Goal: Check status: Check status

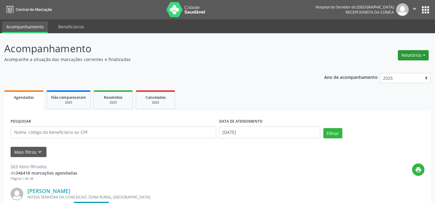
click at [408, 54] on button "Relatórios" at bounding box center [413, 55] width 31 height 10
click at [390, 65] on link "Agendamentos" at bounding box center [396, 68] width 65 height 8
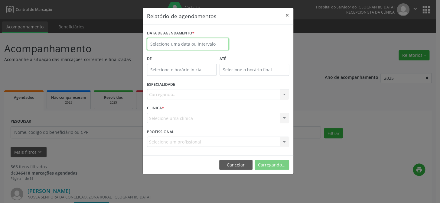
click at [193, 39] on input "text" at bounding box center [188, 44] width 82 height 12
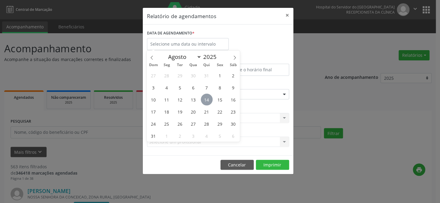
click at [206, 98] on span "14" at bounding box center [207, 100] width 12 height 12
type input "[DATE]"
click at [206, 98] on span "14" at bounding box center [207, 100] width 12 height 12
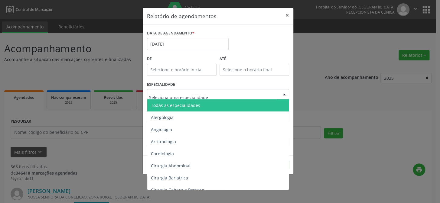
click at [206, 95] on div at bounding box center [218, 94] width 142 height 10
click at [203, 103] on span "Todas as especialidades" at bounding box center [218, 105] width 142 height 12
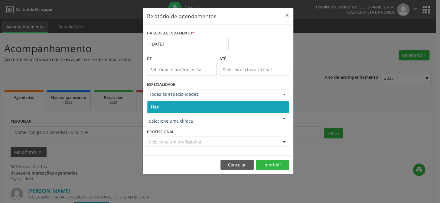
click at [209, 109] on span "Hse" at bounding box center [217, 107] width 141 height 12
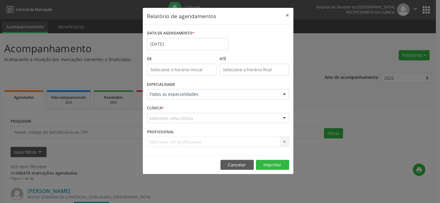
click at [208, 118] on div "Selecione uma clínica" at bounding box center [218, 118] width 142 height 10
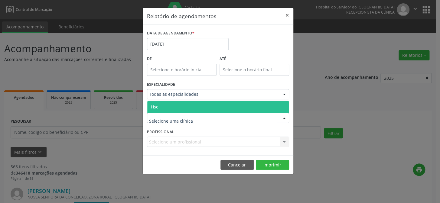
click at [207, 111] on span "Hse" at bounding box center [217, 107] width 141 height 12
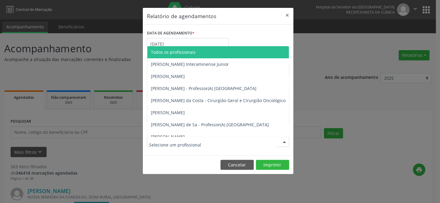
click at [228, 142] on div at bounding box center [218, 142] width 142 height 10
click at [186, 53] on span "Todos os profissionais" at bounding box center [173, 52] width 45 height 6
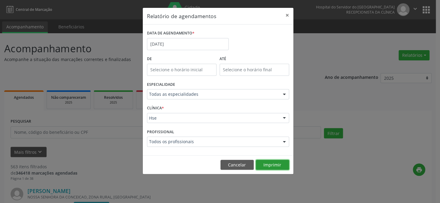
click at [278, 163] on button "Imprimir" at bounding box center [272, 165] width 33 height 10
click at [286, 15] on button "×" at bounding box center [287, 15] width 12 height 15
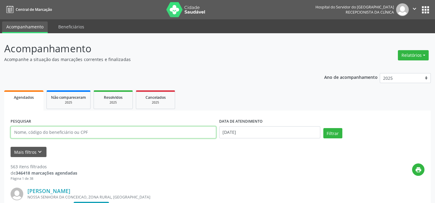
click at [114, 131] on input "text" at bounding box center [114, 132] width 206 height 12
type input "31384951415"
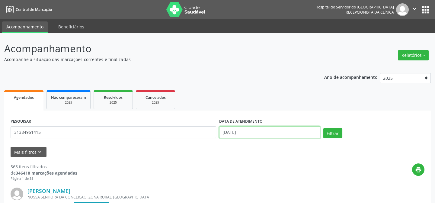
click at [245, 132] on input "[DATE]" at bounding box center [269, 132] width 101 height 12
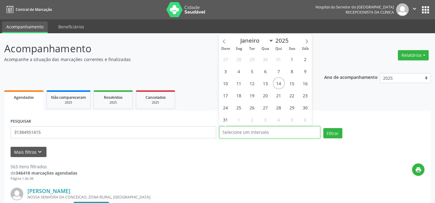
click at [324, 128] on button "Filtrar" at bounding box center [333, 133] width 19 height 10
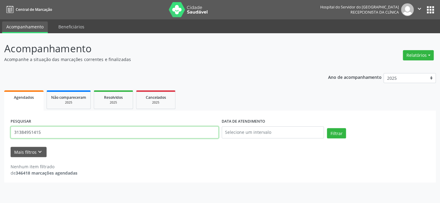
drag, startPoint x: 80, startPoint y: 136, endPoint x: 0, endPoint y: 134, distance: 80.4
click at [0, 134] on div "Acompanhamento Acompanhe a situação das marcações correntes e finalizadas Relat…" at bounding box center [220, 118] width 440 height 170
type input "[PERSON_NAME]"
drag, startPoint x: 62, startPoint y: 130, endPoint x: 0, endPoint y: 126, distance: 62.0
click at [0, 126] on div "Acompanhamento Acompanhe a situação das marcações correntes e finalizadas Relat…" at bounding box center [220, 118] width 440 height 170
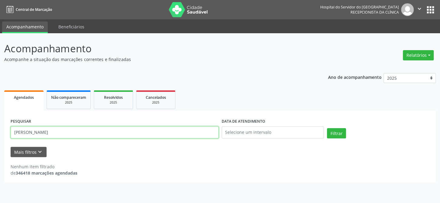
type input "[PERSON_NAME]"
click at [115, 126] on div "PESQUISAR [PERSON_NAME]" at bounding box center [114, 130] width 211 height 26
drag, startPoint x: 115, startPoint y: 127, endPoint x: 0, endPoint y: 125, distance: 115.1
click at [0, 125] on div "Acompanhamento Acompanhe a situação das marcações correntes e finalizadas Relat…" at bounding box center [220, 118] width 440 height 170
type input "[PERSON_NAME]"
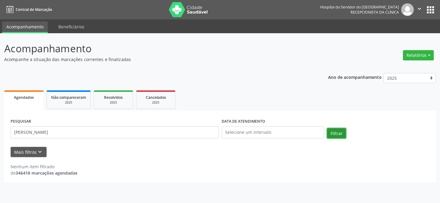
click at [334, 130] on button "Filtrar" at bounding box center [336, 133] width 19 height 10
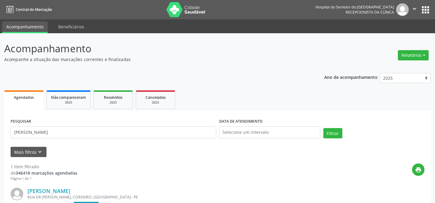
scroll to position [81, 0]
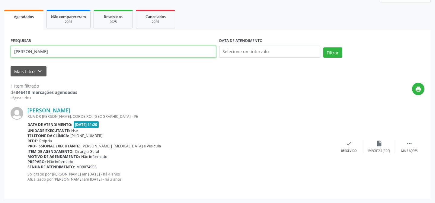
drag, startPoint x: 86, startPoint y: 51, endPoint x: 5, endPoint y: 52, distance: 81.0
click at [5, 52] on div "PESQUISAR [PERSON_NAME] DATA DE ATENDIMENTO Filtrar UNIDADE EXECUTANTE Selecion…" at bounding box center [217, 114] width 427 height 169
click at [324, 47] on button "Filtrar" at bounding box center [333, 52] width 19 height 10
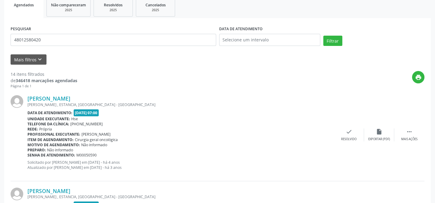
scroll to position [43, 0]
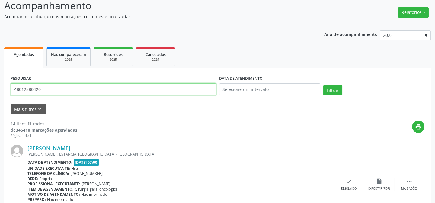
click at [44, 88] on input "48012580420" at bounding box center [114, 89] width 206 height 12
type input "4"
click at [324, 85] on button "Filtrar" at bounding box center [333, 90] width 19 height 10
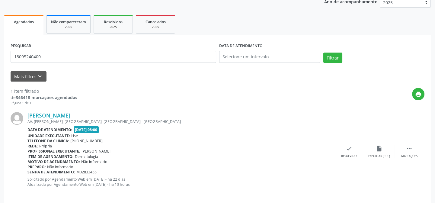
scroll to position [81, 0]
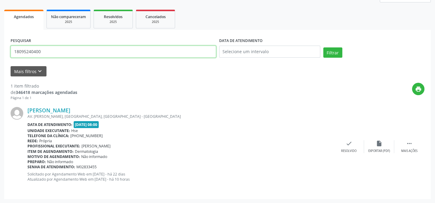
click at [51, 52] on input "18095240400" at bounding box center [114, 52] width 206 height 12
type input "1"
type input "10925925470"
click at [324, 47] on button "Filtrar" at bounding box center [333, 52] width 19 height 10
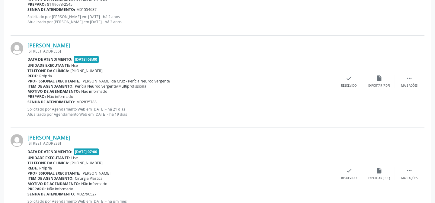
scroll to position [726, 0]
